Goal: Information Seeking & Learning: Find specific fact

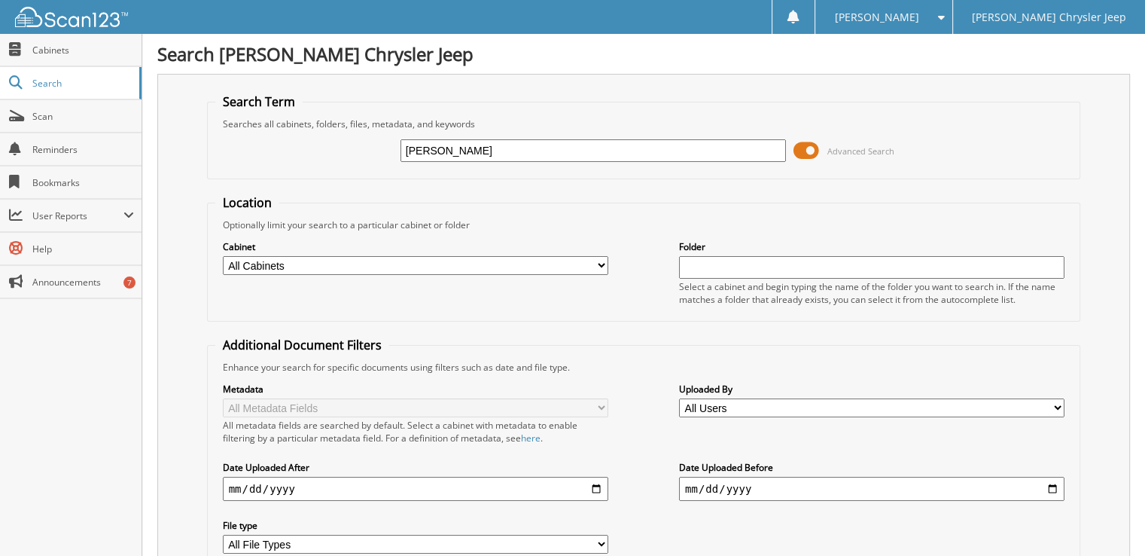
type input "nicolaus juarez"
drag, startPoint x: 488, startPoint y: 151, endPoint x: 346, endPoint y: 177, distance: 143.8
click at [346, 177] on fieldset "Search Term Searches all cabinets, folders, files, metadata, and keywords nicol…" at bounding box center [644, 136] width 874 height 86
type input "juarez n"
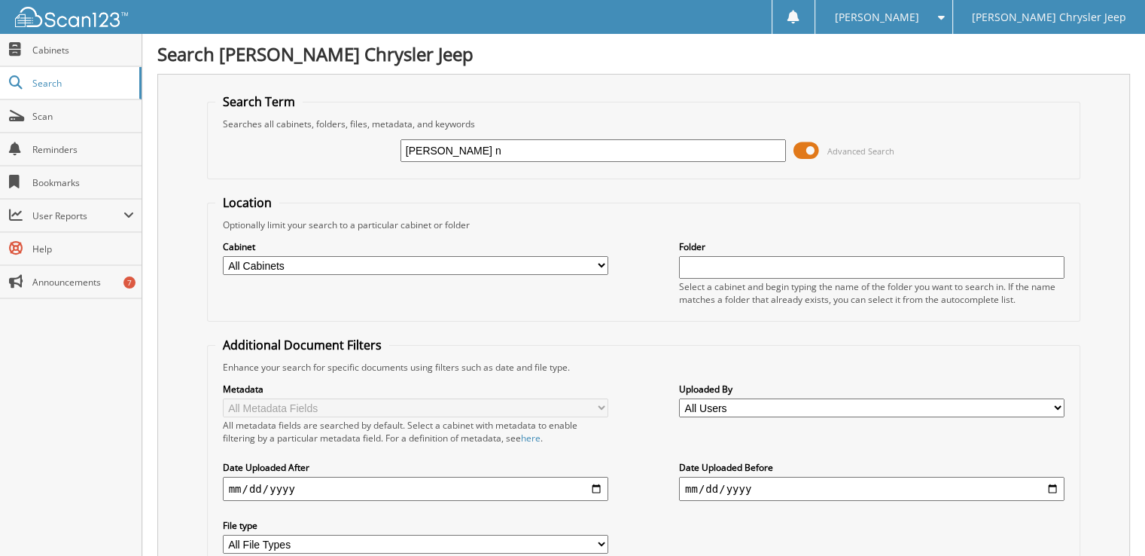
drag, startPoint x: 458, startPoint y: 148, endPoint x: 337, endPoint y: 164, distance: 121.5
click at [337, 164] on div "juarez n Advanced Search" at bounding box center [644, 150] width 858 height 41
type input "j"
type input "[PERSON_NAME]"
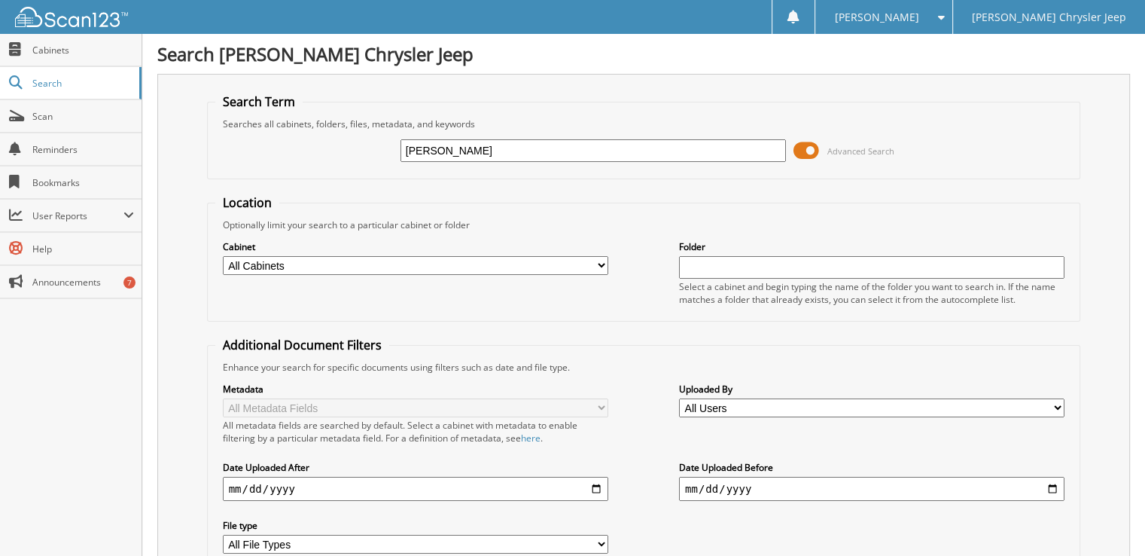
drag, startPoint x: 483, startPoint y: 144, endPoint x: 313, endPoint y: 176, distance: 173.2
click at [313, 176] on fieldset "Search Term Searches all cabinets, folders, files, metadata, and keywords [GEOG…" at bounding box center [644, 136] width 874 height 86
click at [410, 145] on input "text" at bounding box center [593, 150] width 385 height 23
paste input "[US_VEHICLE_IDENTIFICATION_NUMBER]"
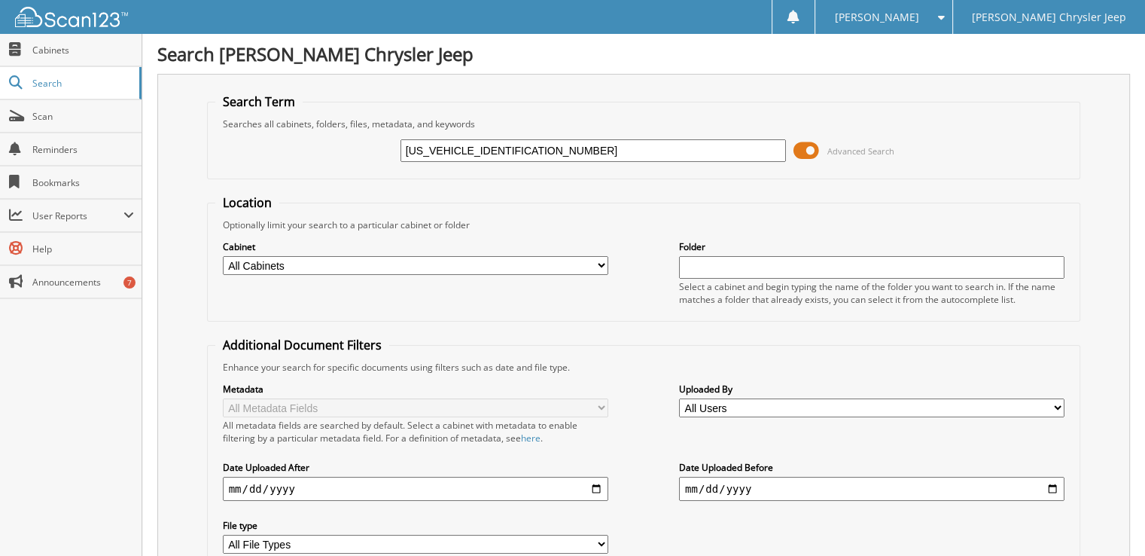
type input "[US_VEHICLE_IDENTIFICATION_NUMBER]"
type input "28658"
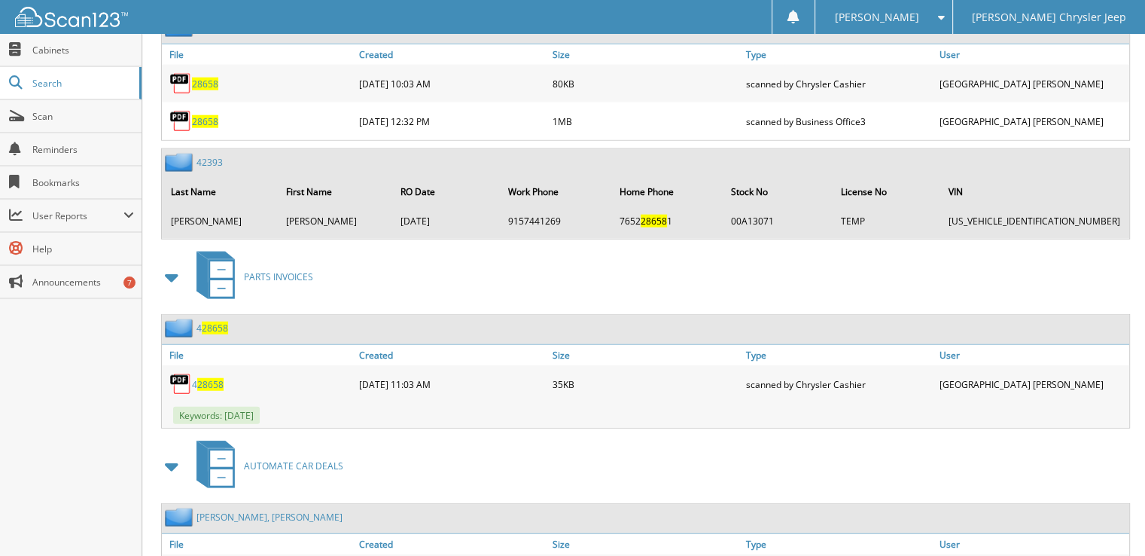
scroll to position [3710, 0]
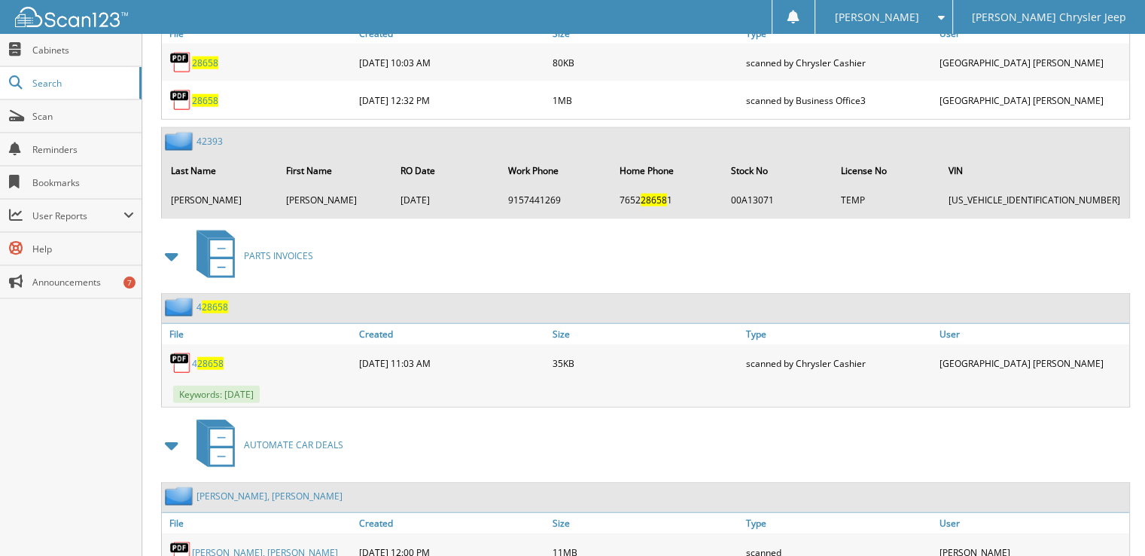
click at [226, 546] on link "[PERSON_NAME], [PERSON_NAME]" at bounding box center [265, 552] width 146 height 13
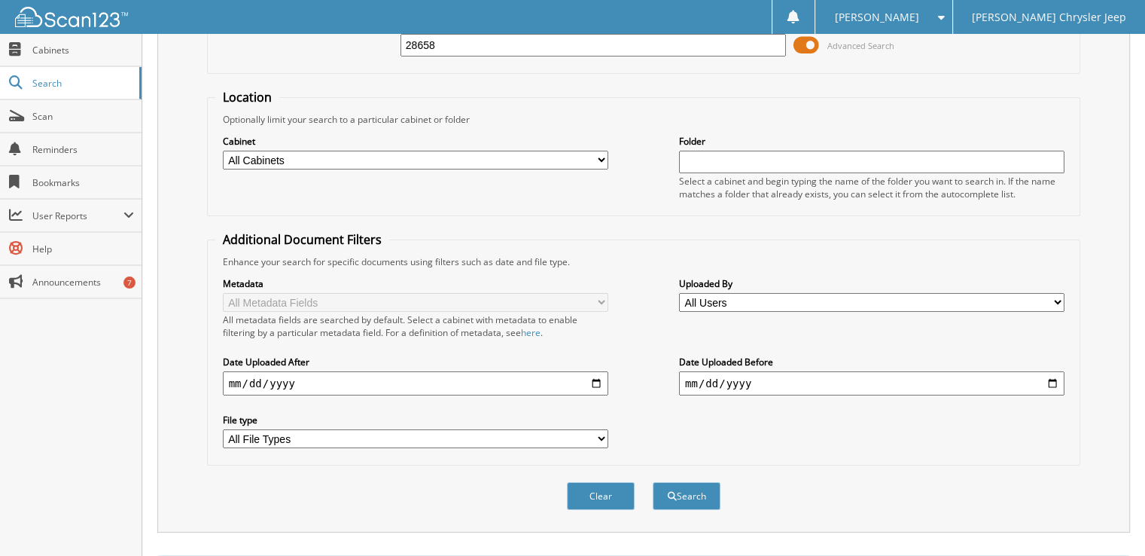
scroll to position [0, 0]
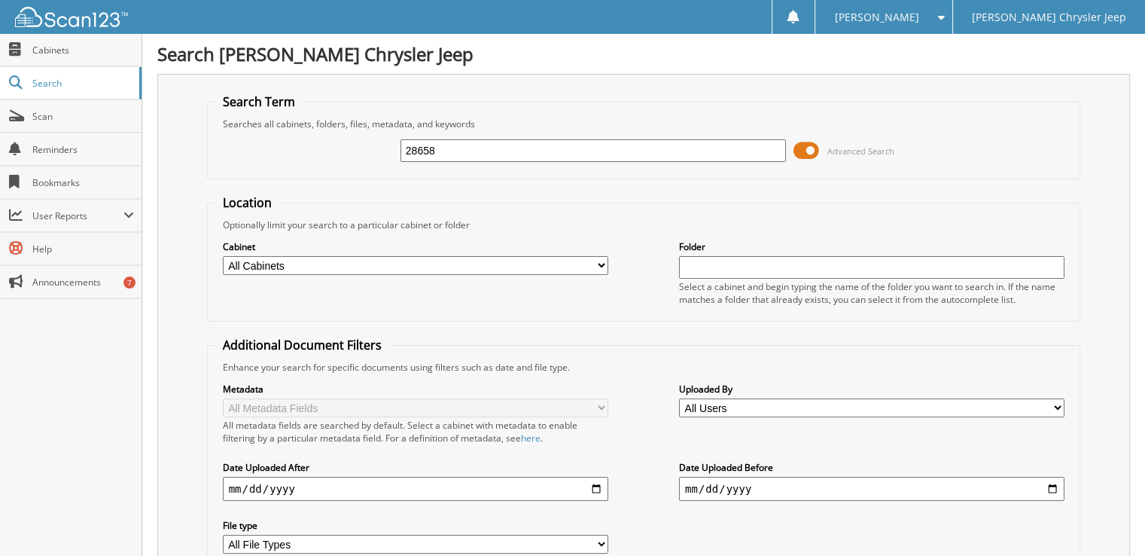
drag, startPoint x: 455, startPoint y: 154, endPoint x: 375, endPoint y: 175, distance: 82.5
click at [375, 175] on fieldset "Search Term Searches all cabinets, folders, files, metadata, and keywords 28658…" at bounding box center [644, 136] width 874 height 86
type input "[PERSON_NAME]"
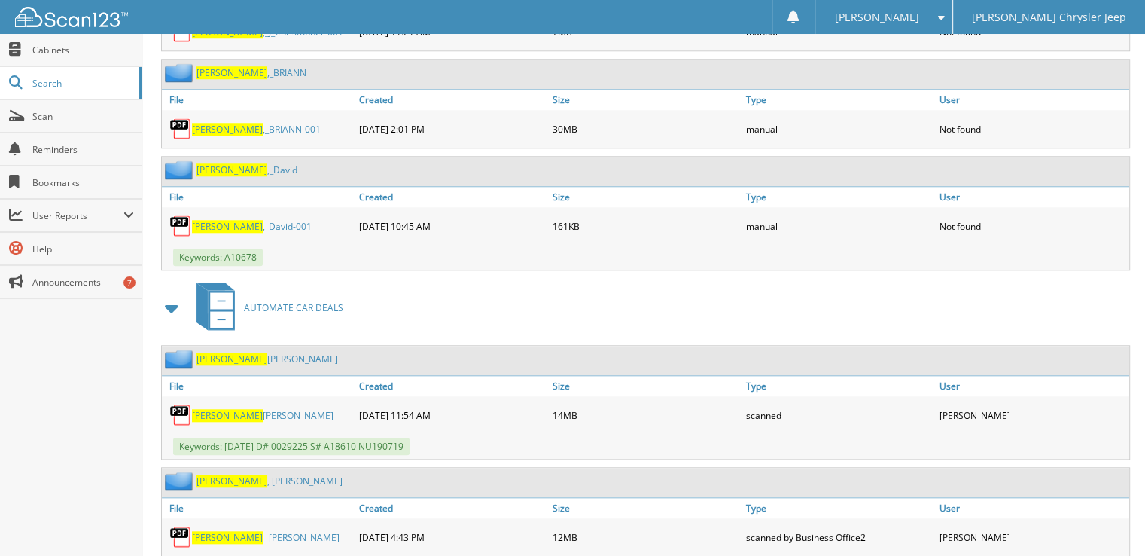
scroll to position [1506, 0]
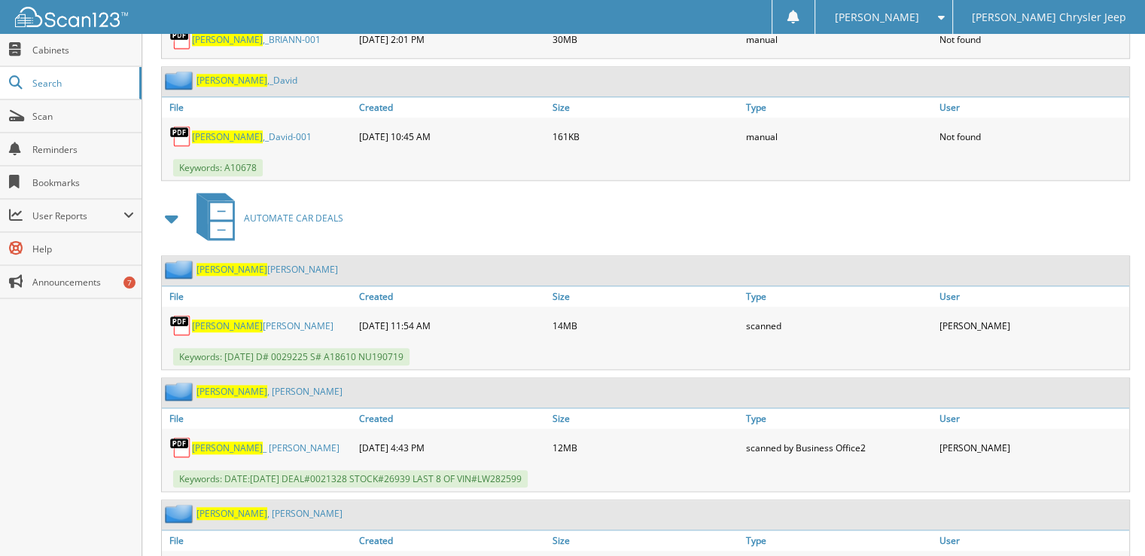
click at [231, 319] on link "[PERSON_NAME] INGTON, [PERSON_NAME]" at bounding box center [263, 325] width 142 height 13
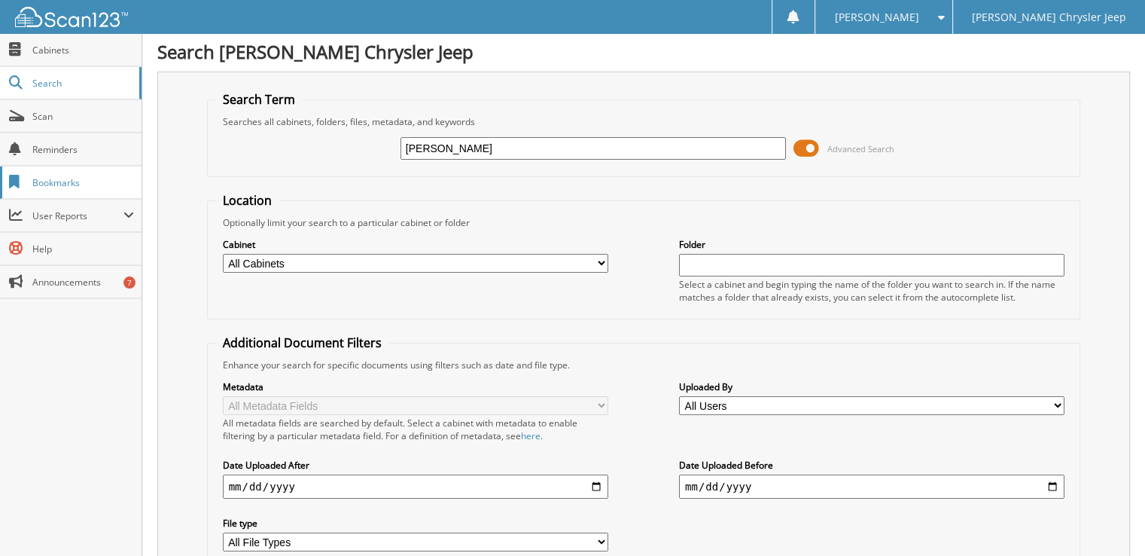
scroll to position [0, 0]
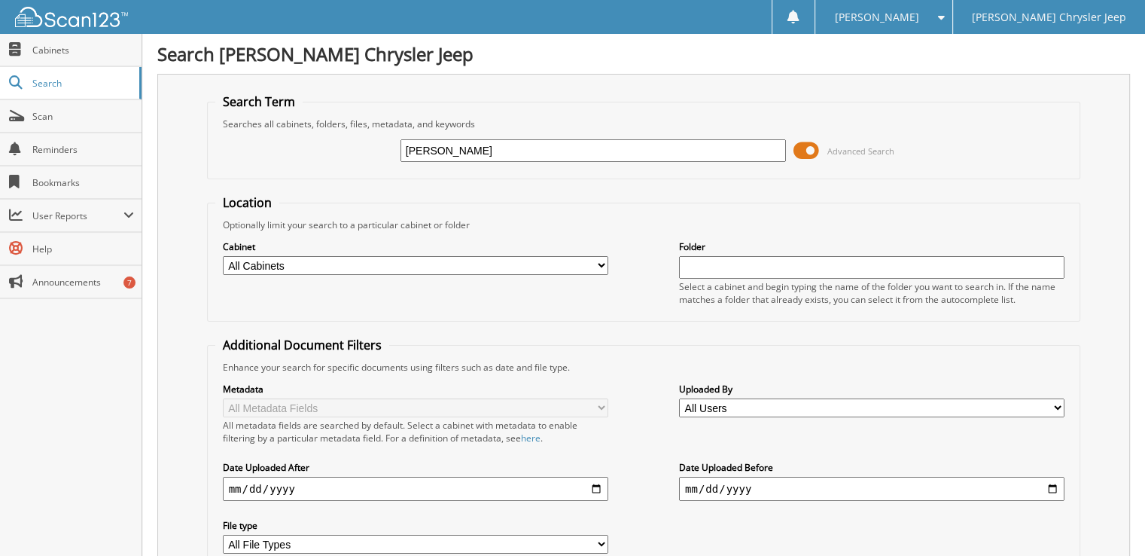
drag, startPoint x: 398, startPoint y: 158, endPoint x: 296, endPoint y: 189, distance: 106.2
click at [296, 189] on form "Search Term Searches all cabinets, folders, files, metadata, and keywords dunn …" at bounding box center [644, 362] width 874 height 538
type input "[PERSON_NAME]"
drag, startPoint x: 483, startPoint y: 145, endPoint x: 355, endPoint y: 153, distance: 128.2
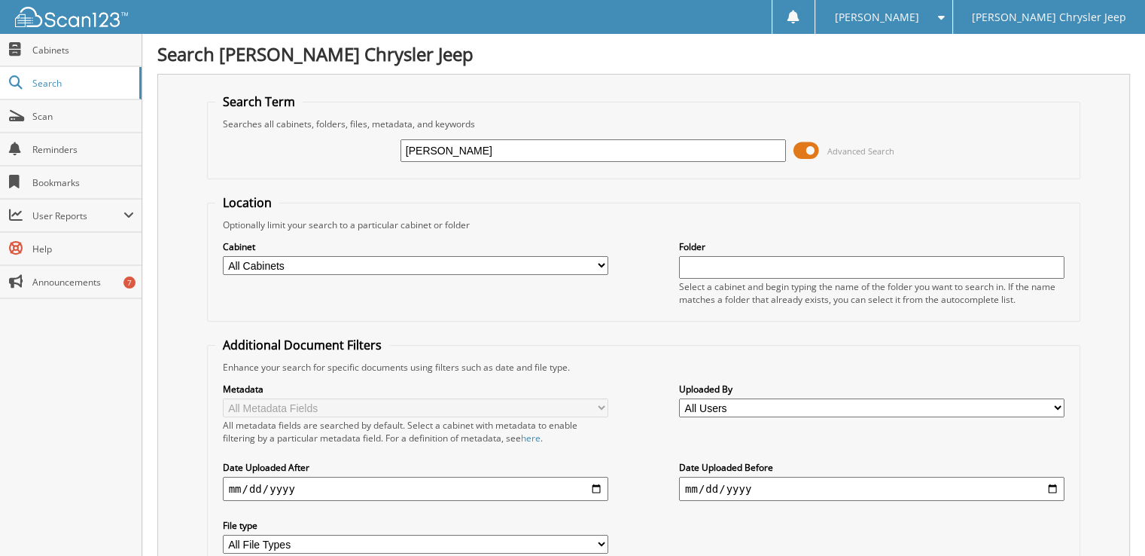
click at [355, 153] on div "daniel cordero Advanced Search" at bounding box center [644, 150] width 858 height 41
paste input "[US_VEHICLE_IDENTIFICATION_NUMBER]"
type input "[US_VEHICLE_IDENTIFICATION_NUMBER]"
